Goal: Communication & Community: Ask a question

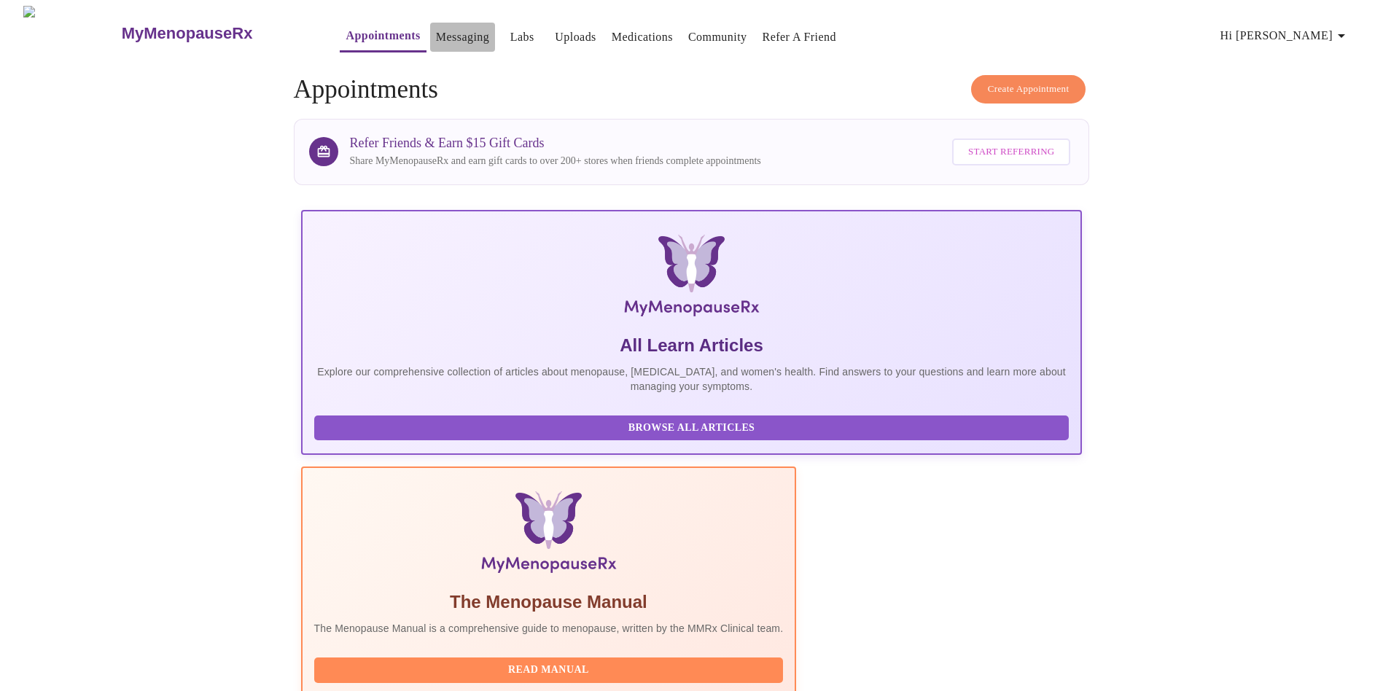
click at [430, 42] on button "Messaging" at bounding box center [462, 37] width 65 height 29
click at [436, 32] on link "Messaging" at bounding box center [462, 37] width 53 height 20
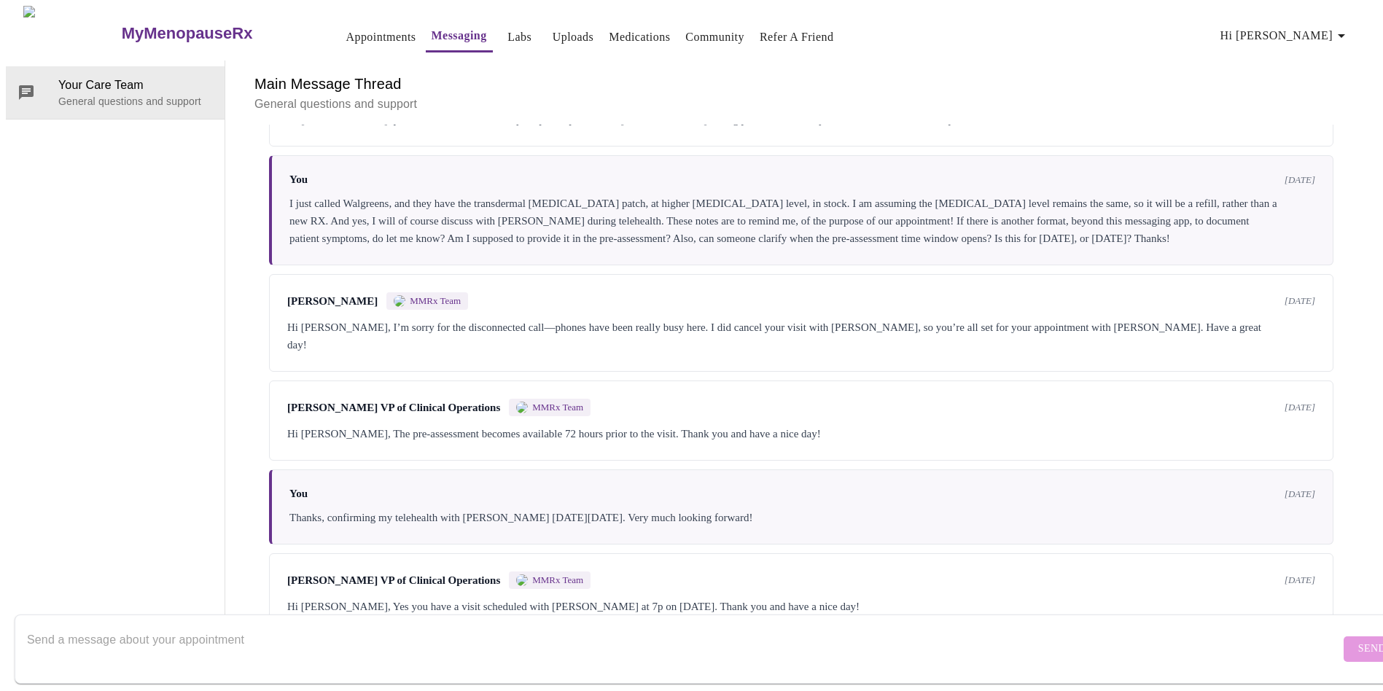
scroll to position [2007, 0]
click at [1328, 639] on form "Send" at bounding box center [713, 648] width 1396 height 69
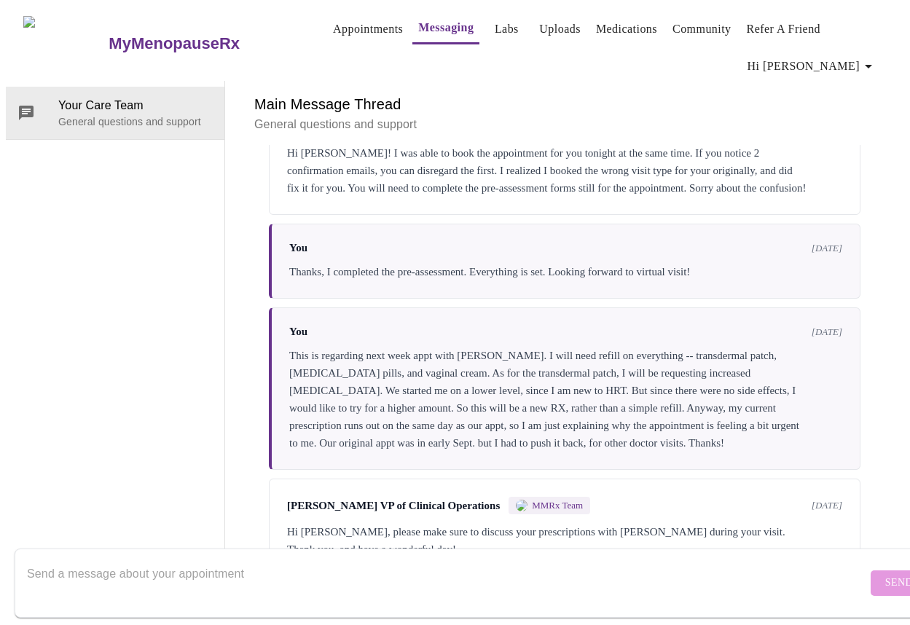
scroll to position [2550, 0]
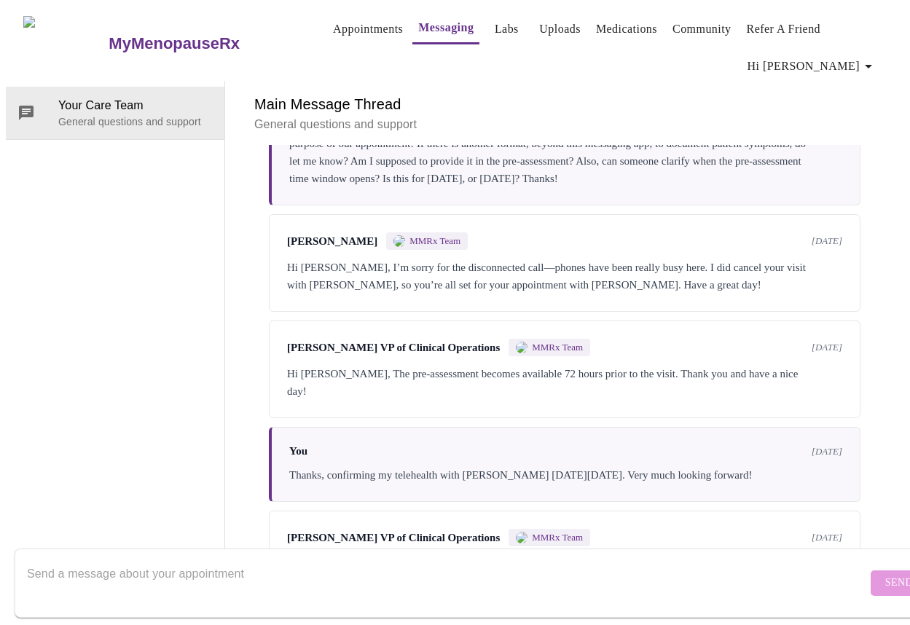
click at [441, 560] on textarea "Send a message about your appointment" at bounding box center [447, 583] width 840 height 47
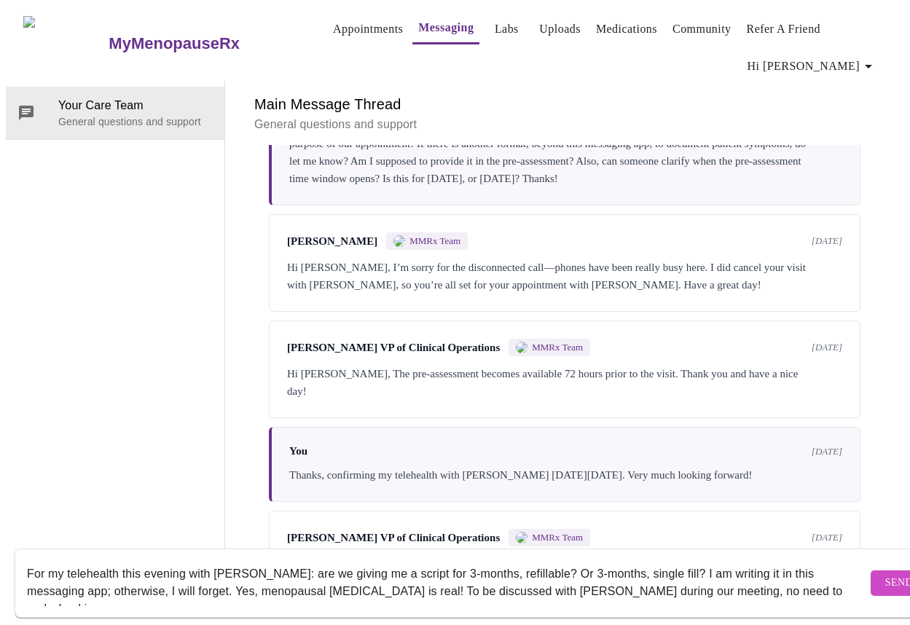
scroll to position [9, 0]
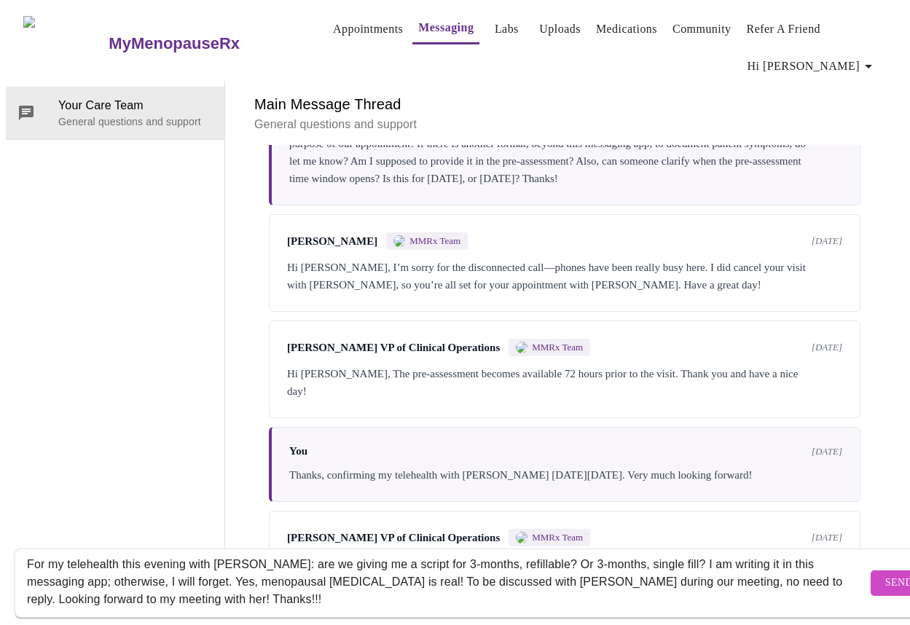
type textarea "For my telehealth this evening with [PERSON_NAME]: are we giving me a script fo…"
click at [886, 574] on span "Send" at bounding box center [900, 583] width 28 height 18
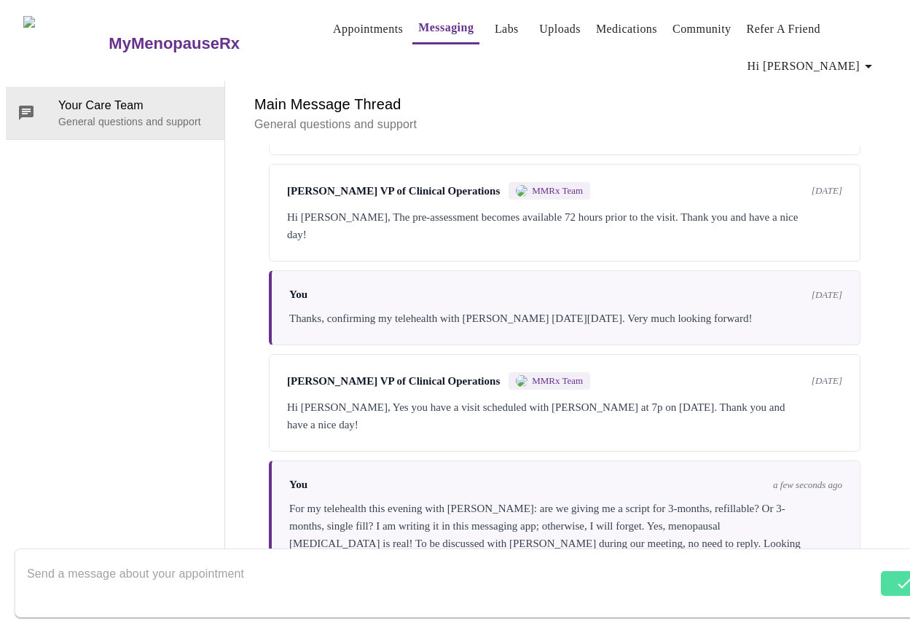
scroll to position [2878, 0]
